Goal: Complete application form: Complete application form

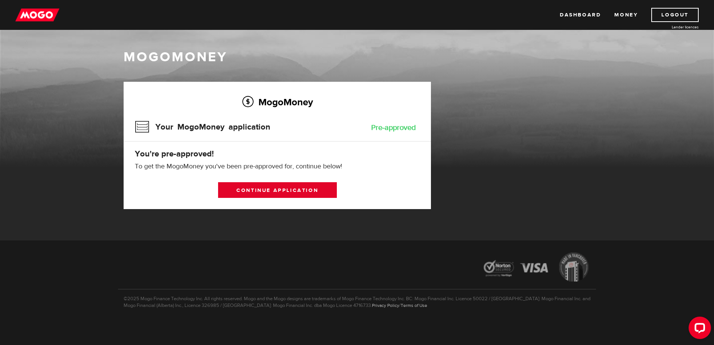
click at [303, 191] on link "Continue application" at bounding box center [277, 190] width 119 height 16
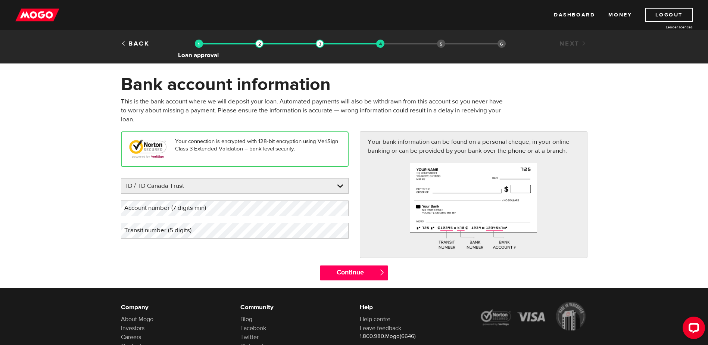
click at [201, 46] on img at bounding box center [199, 44] width 8 height 8
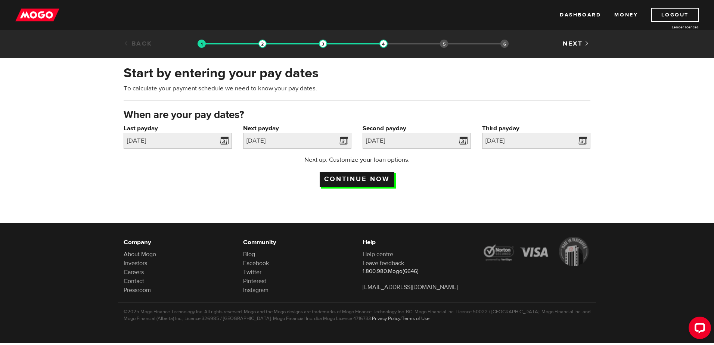
click at [372, 180] on input "Continue now" at bounding box center [357, 179] width 75 height 15
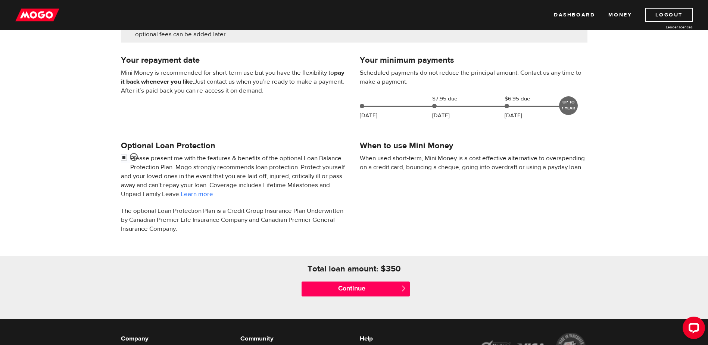
scroll to position [149, 0]
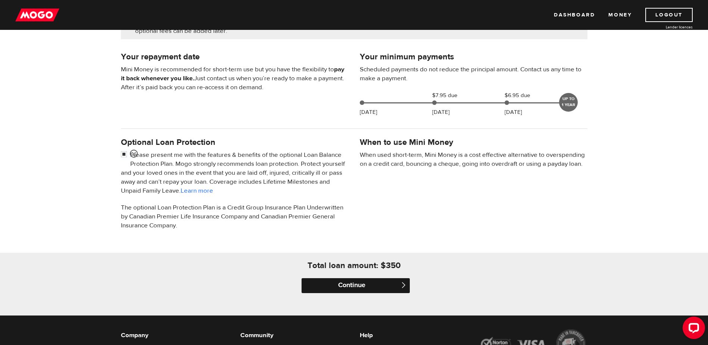
click at [360, 283] on input "Continue" at bounding box center [356, 285] width 108 height 15
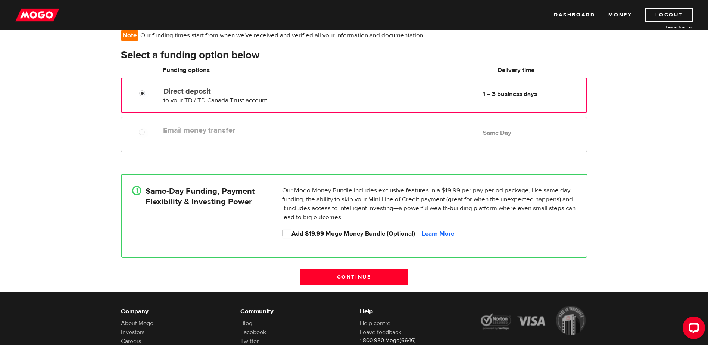
scroll to position [75, 0]
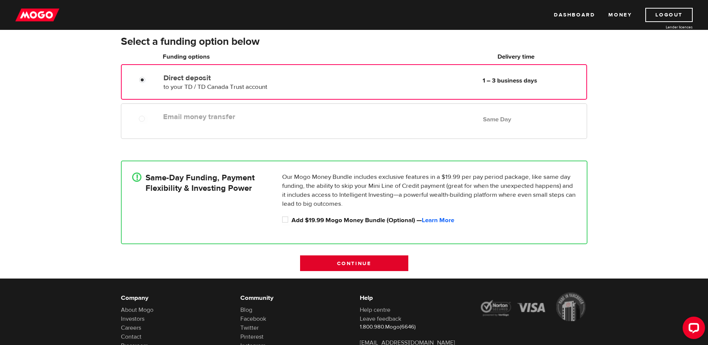
click at [355, 267] on input "Continue" at bounding box center [354, 263] width 108 height 16
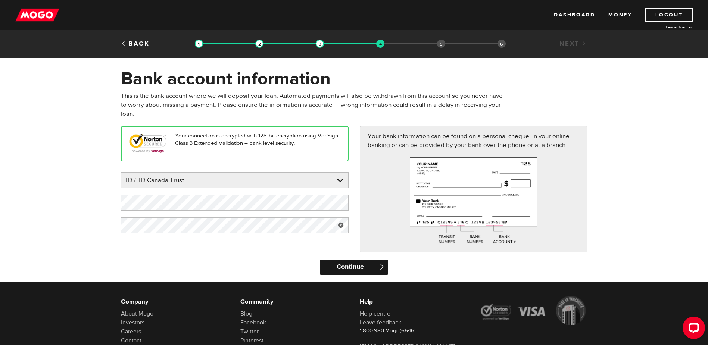
click at [357, 266] on input "Continue" at bounding box center [354, 267] width 68 height 15
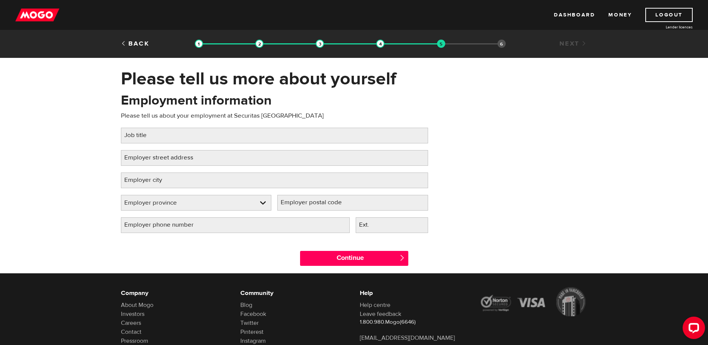
click at [143, 136] on label "Job title" at bounding box center [141, 135] width 41 height 15
click at [143, 136] on input "Job title" at bounding box center [274, 136] width 307 height 16
type input "District Manager"
click at [201, 156] on label "Employer street address" at bounding box center [165, 157] width 88 height 15
click at [201, 156] on input "Employer street address" at bounding box center [274, 158] width 307 height 16
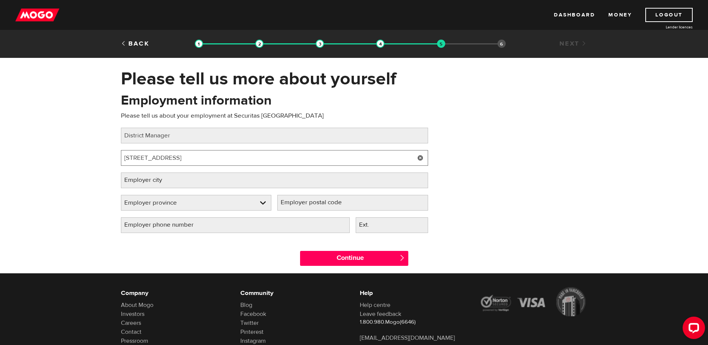
type input "1630 Ness Avenue"
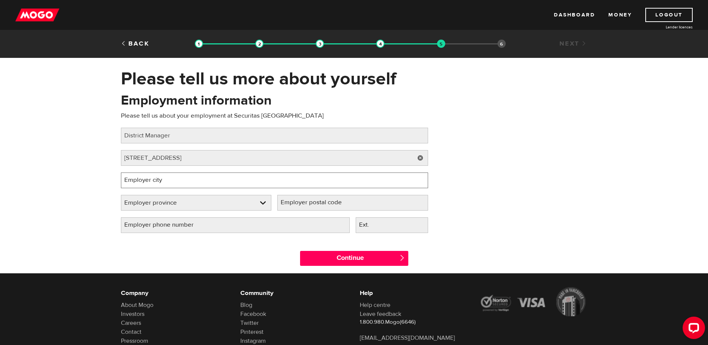
type input "Winnipeg"
type input "R3J 3X1"
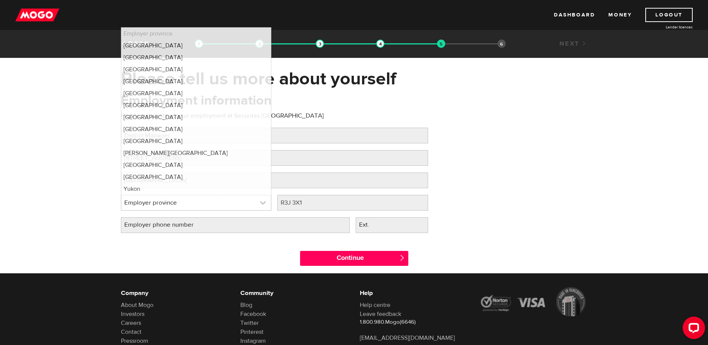
click at [265, 203] on link at bounding box center [196, 202] width 150 height 15
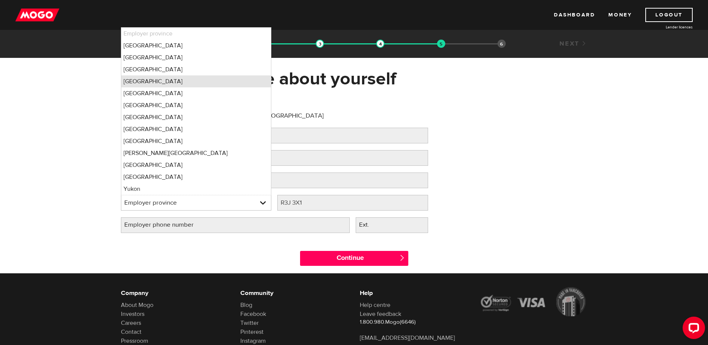
click at [148, 82] on li "Manitoba" at bounding box center [196, 81] width 150 height 12
select select "MB"
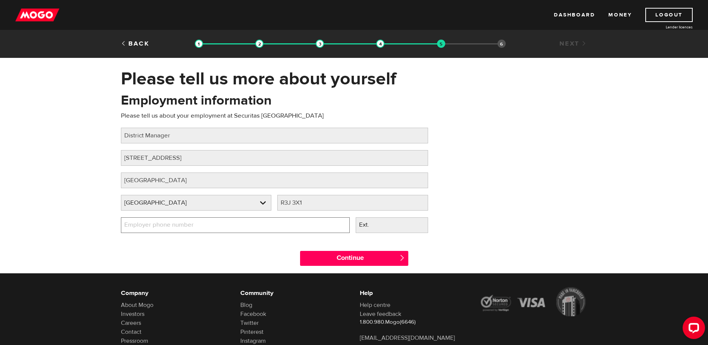
click at [264, 219] on input "Employer phone number" at bounding box center [235, 225] width 229 height 16
type input "(204) 788-1697"
click at [378, 227] on label "Ext." at bounding box center [370, 224] width 29 height 15
click at [378, 227] on input "Ext." at bounding box center [392, 225] width 72 height 16
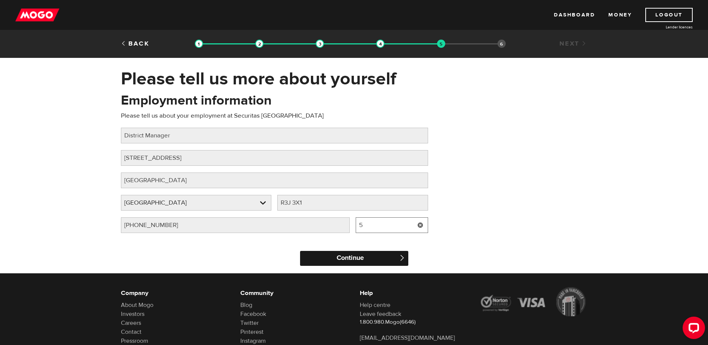
type input "5"
click at [369, 263] on input "Continue" at bounding box center [354, 258] width 108 height 15
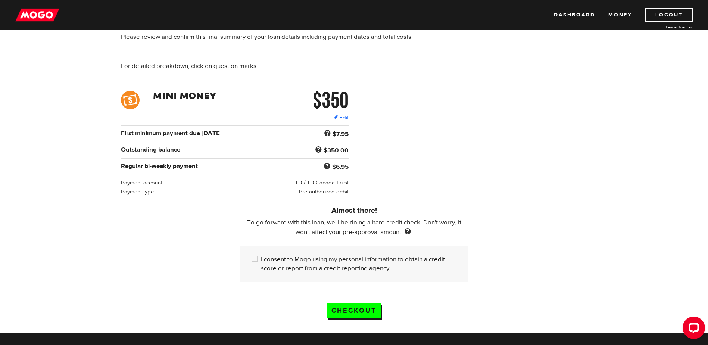
scroll to position [75, 0]
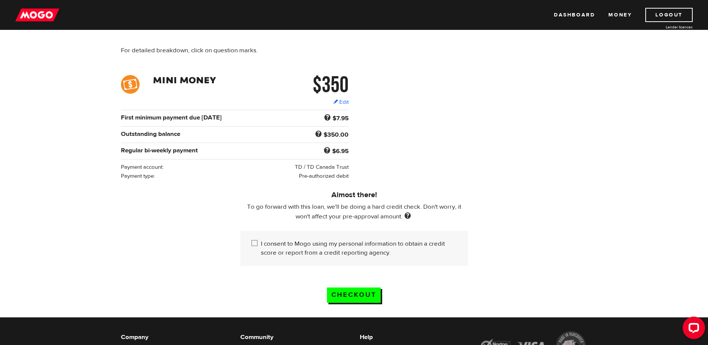
click at [255, 241] on input "I consent to Mogo using my personal information to obtain a credit score or rep…" at bounding box center [256, 243] width 9 height 9
checkbox input "true"
click at [363, 292] on input "Checkout" at bounding box center [354, 294] width 54 height 15
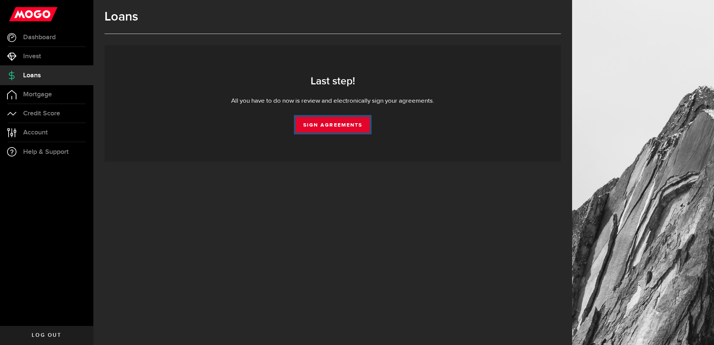
click at [342, 123] on link "Sign Agreements" at bounding box center [333, 125] width 74 height 16
click at [327, 126] on link "Sign Agreements" at bounding box center [333, 125] width 74 height 16
